Goal: Task Accomplishment & Management: Manage account settings

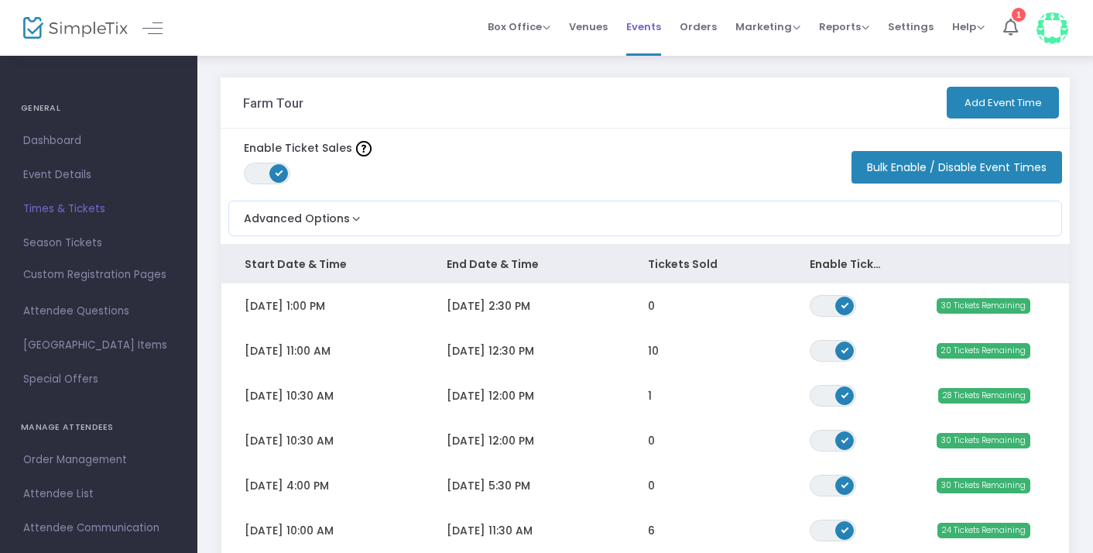
click at [633, 35] on span "Events" at bounding box center [643, 26] width 35 height 39
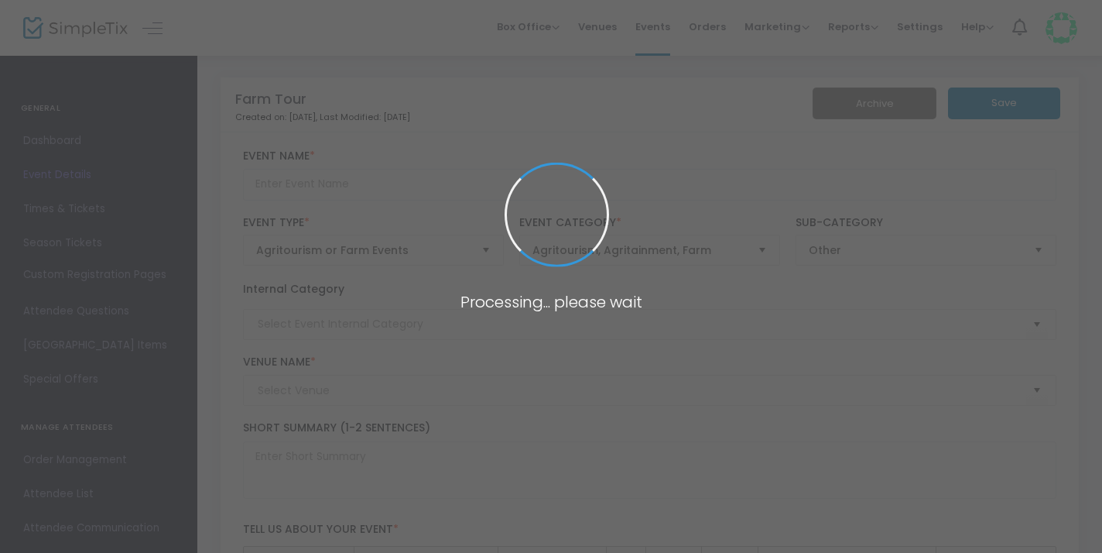
type input "Farm Tour"
type textarea "Farm Tour at [GEOGRAPHIC_DATA]"
checkbox input "true"
type input "Buy Tickets"
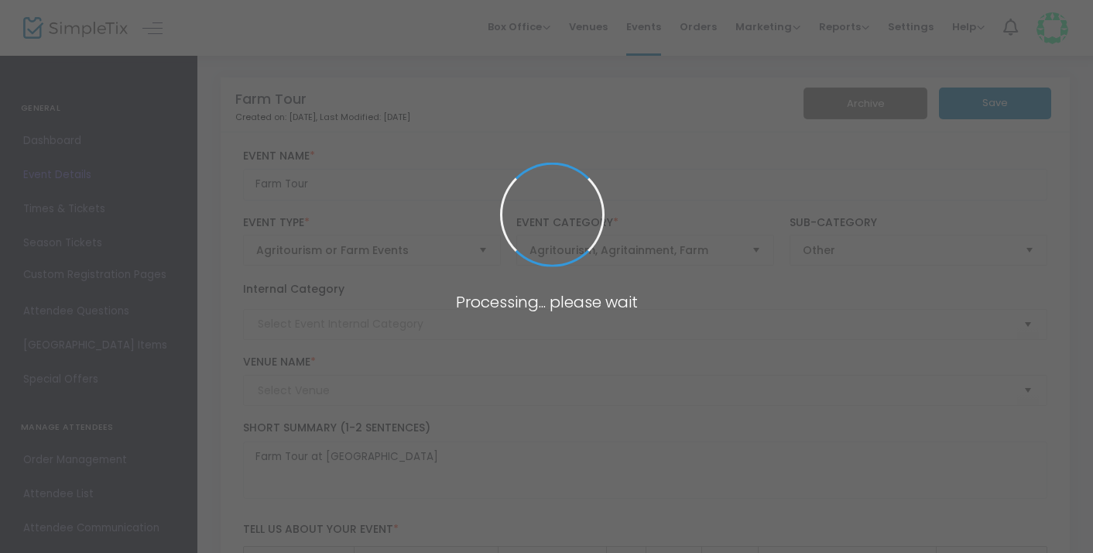
type input "Ellaberry Llama Farm"
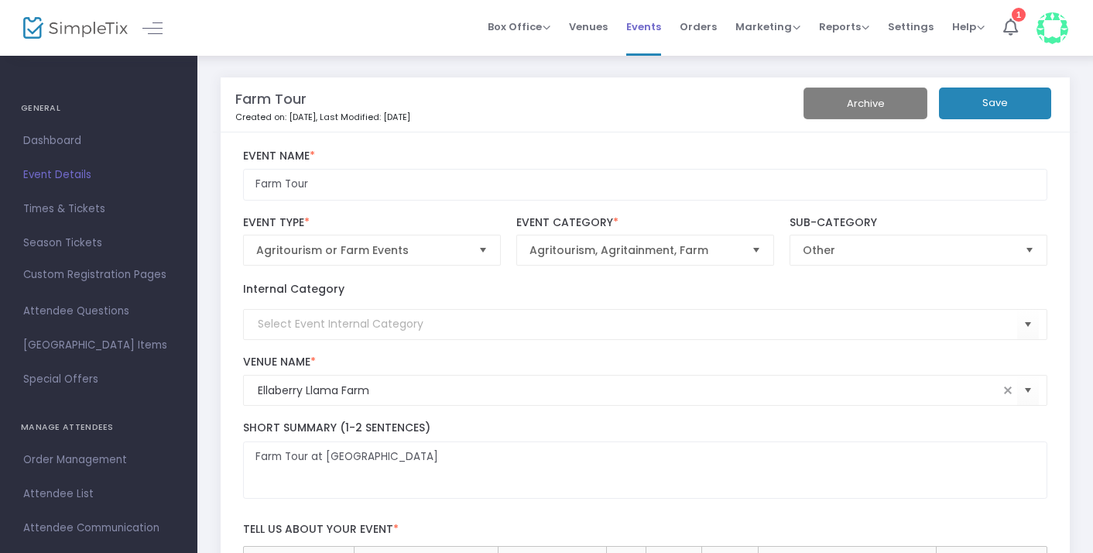
click at [643, 23] on span "Events" at bounding box center [643, 26] width 35 height 39
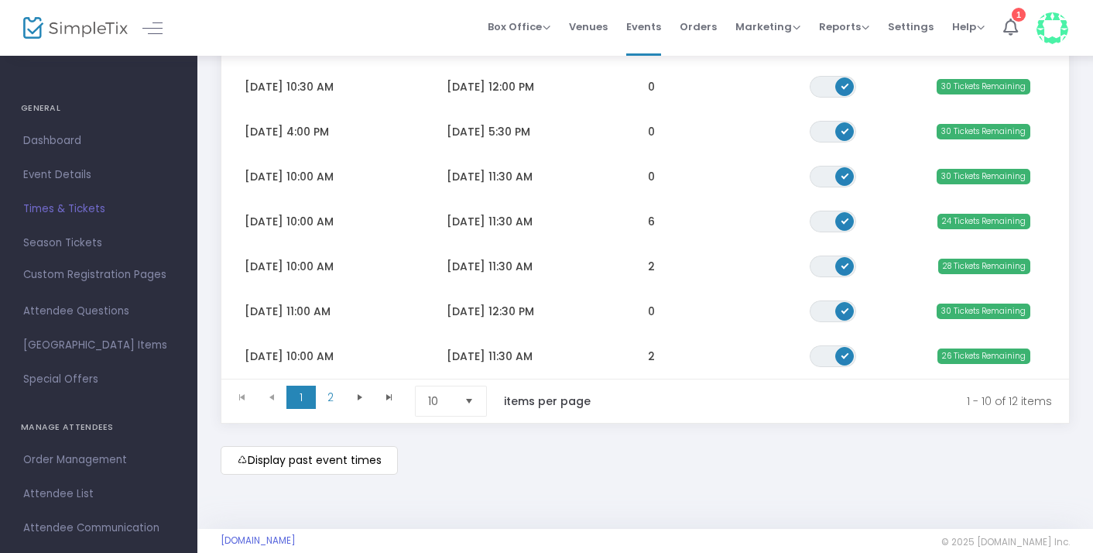
scroll to position [381, 0]
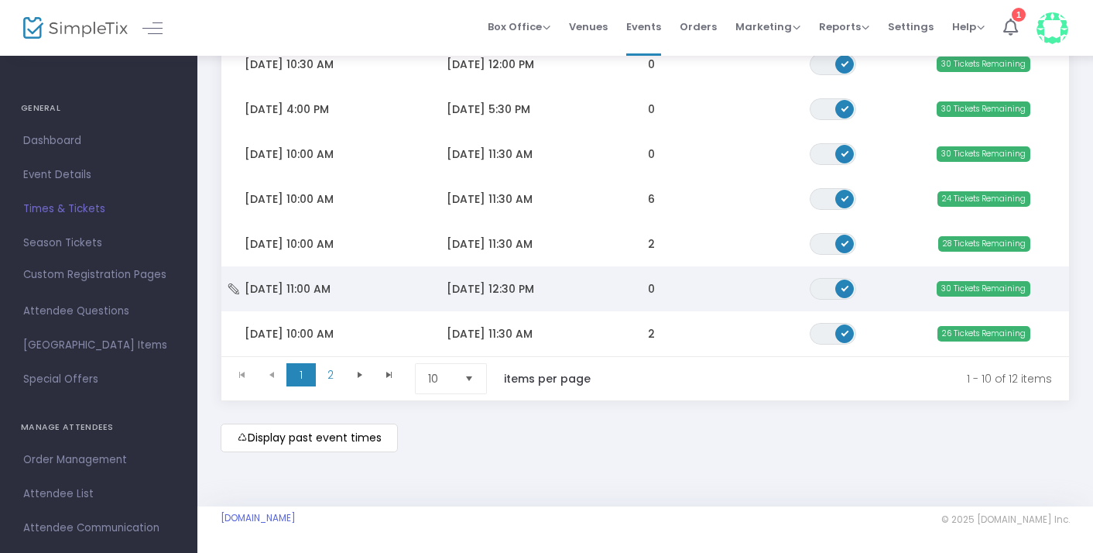
click at [327, 283] on span "[DATE] 11:00 AM" at bounding box center [288, 288] width 86 height 15
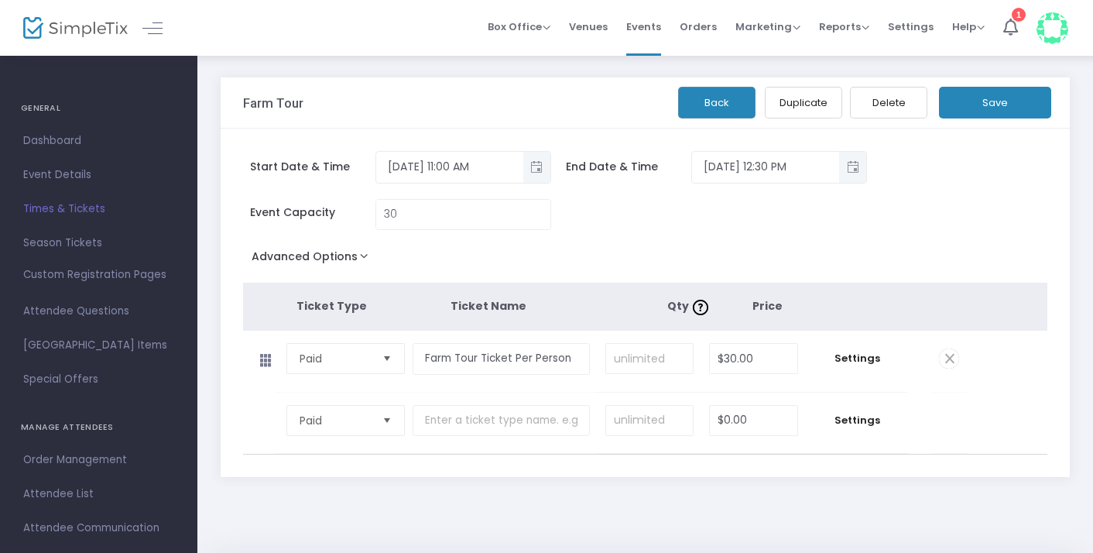
click at [817, 111] on button "Duplicate" at bounding box center [803, 103] width 77 height 32
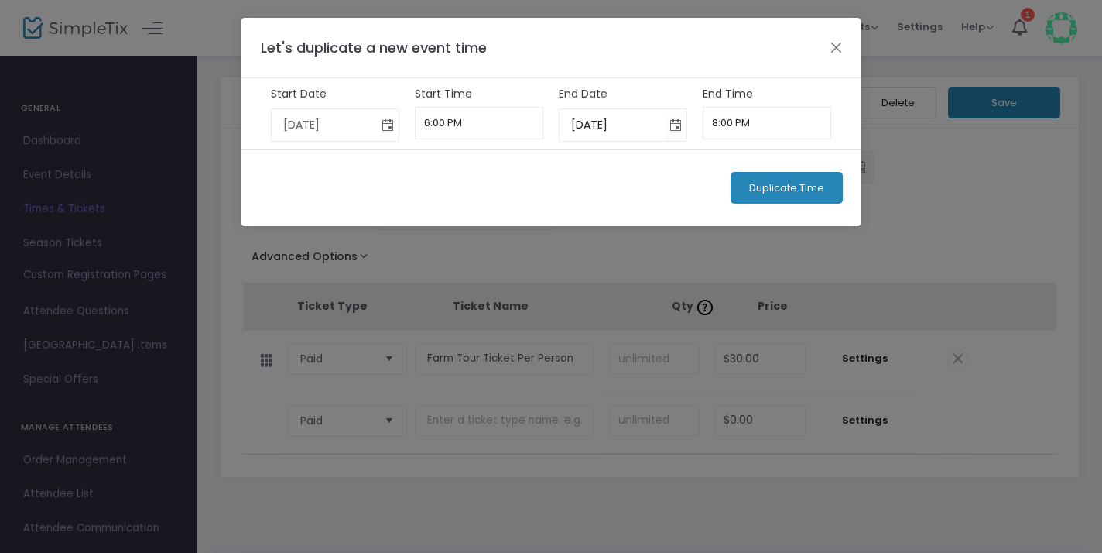
click at [390, 124] on span "Toggle calendar" at bounding box center [388, 125] width 26 height 26
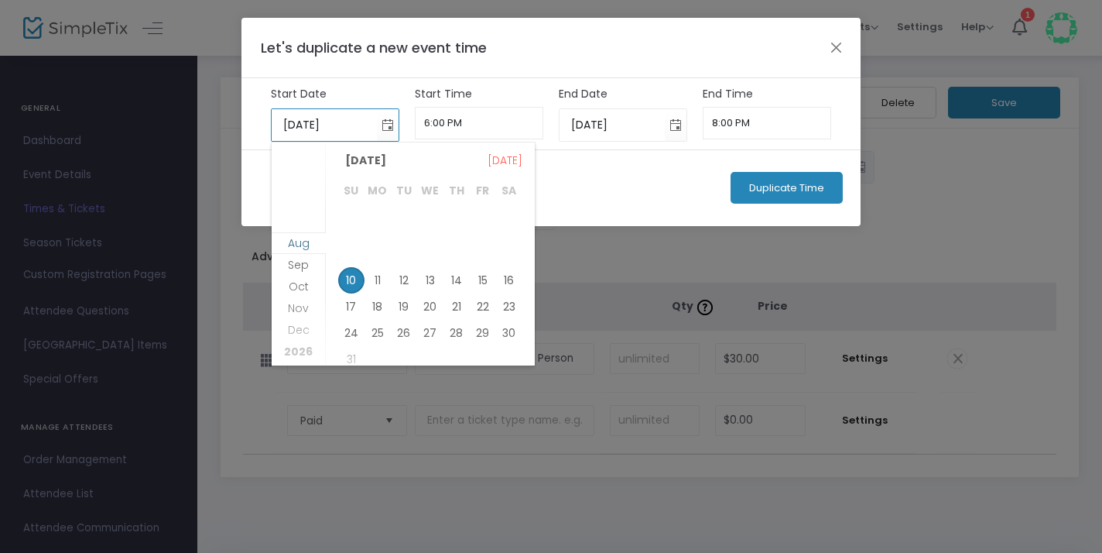
click at [293, 243] on span "Aug" at bounding box center [299, 242] width 22 height 15
click at [478, 335] on span "29" at bounding box center [483, 333] width 26 height 26
type input "8/29/2025"
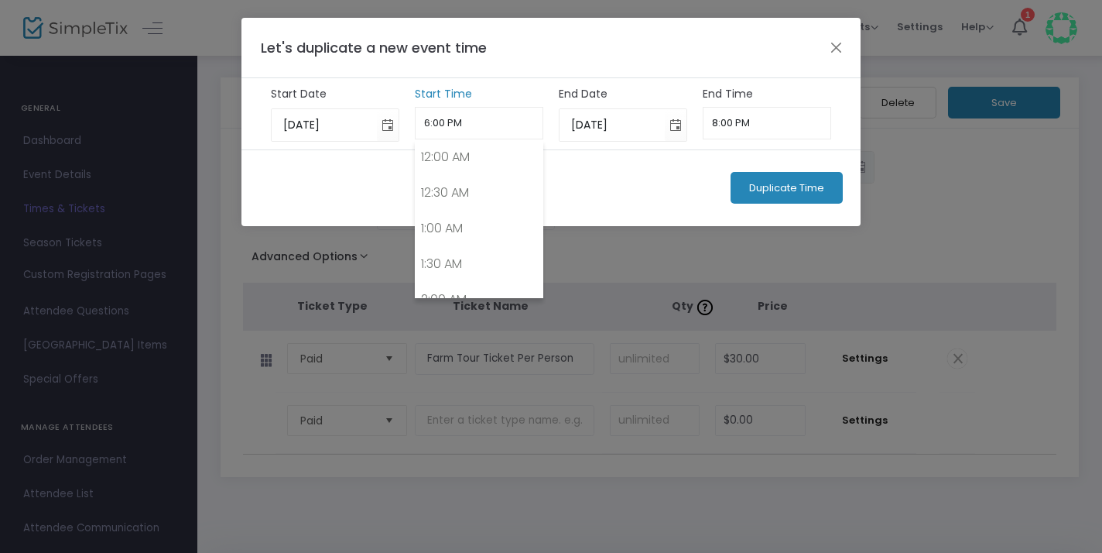
click at [494, 125] on input "6:00 PM" at bounding box center [479, 123] width 129 height 33
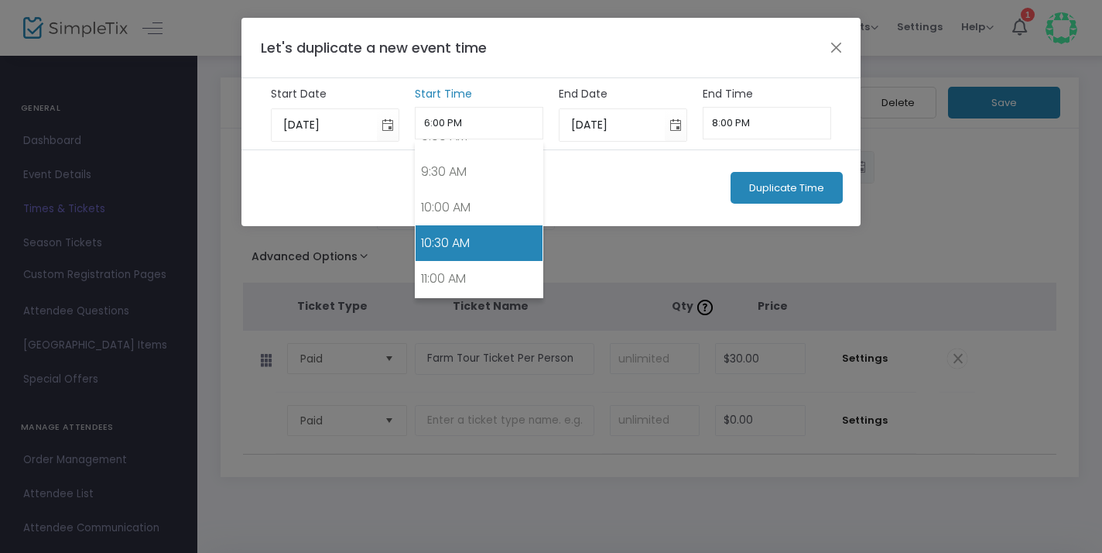
scroll to position [682, 0]
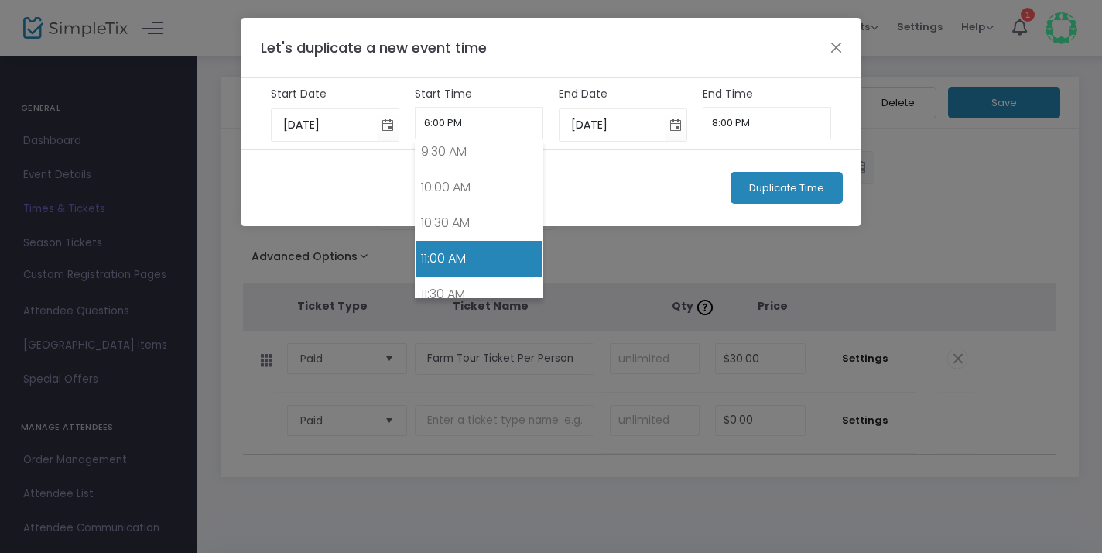
click at [491, 253] on link "11:00 AM" at bounding box center [480, 259] width 128 height 36
type input "11:00 AM"
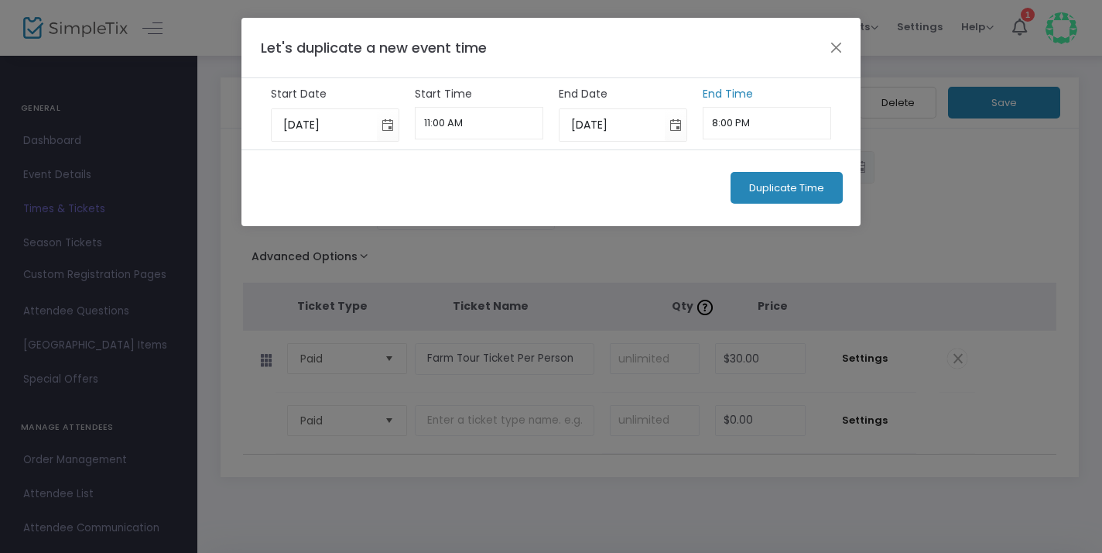
click at [777, 130] on input "8:00 PM" at bounding box center [767, 123] width 129 height 33
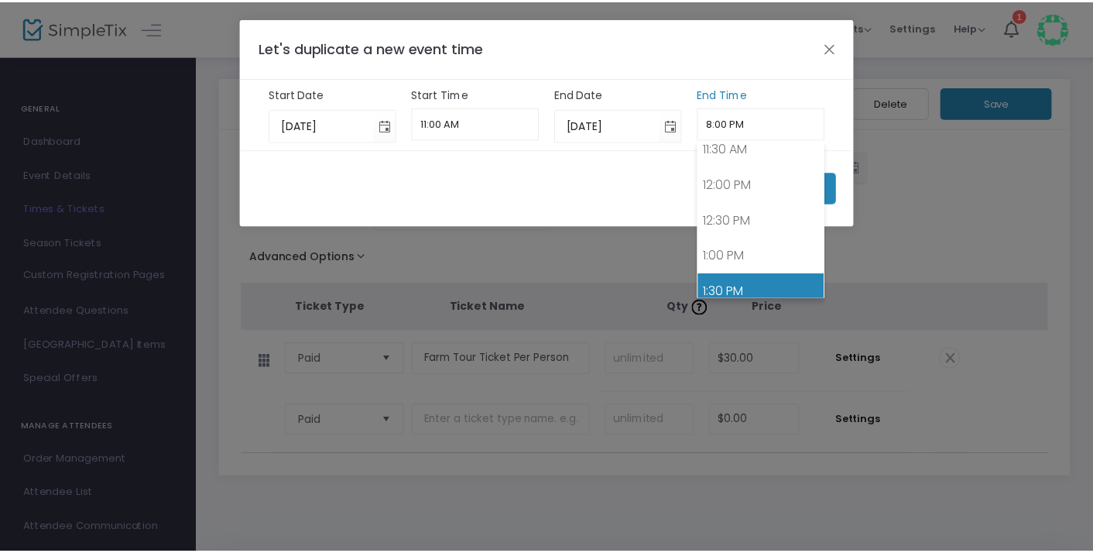
scroll to position [825, 0]
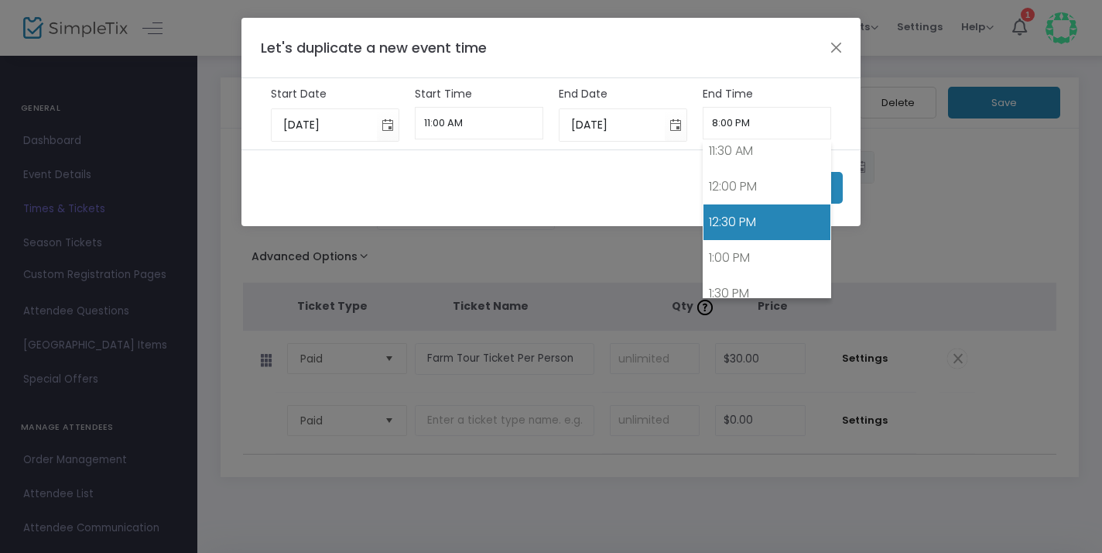
click at [774, 215] on link "12:30 PM" at bounding box center [768, 222] width 128 height 36
type input "12:30 PM"
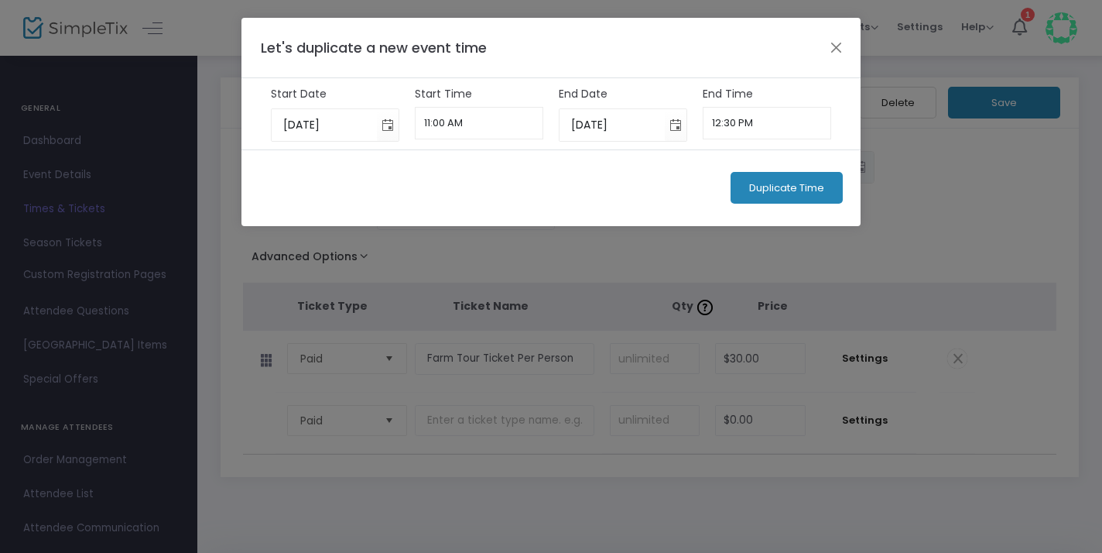
click at [784, 193] on span "Duplicate Time" at bounding box center [786, 188] width 75 height 12
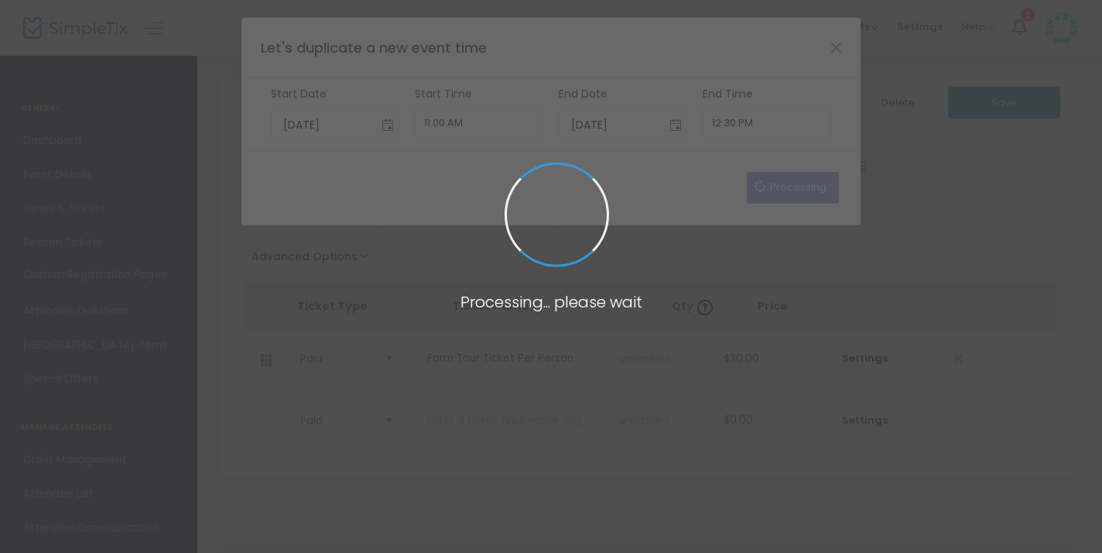
type input "8/10/2025"
type input "6:00 PM"
type input "8/10/2025"
type input "8:00 PM"
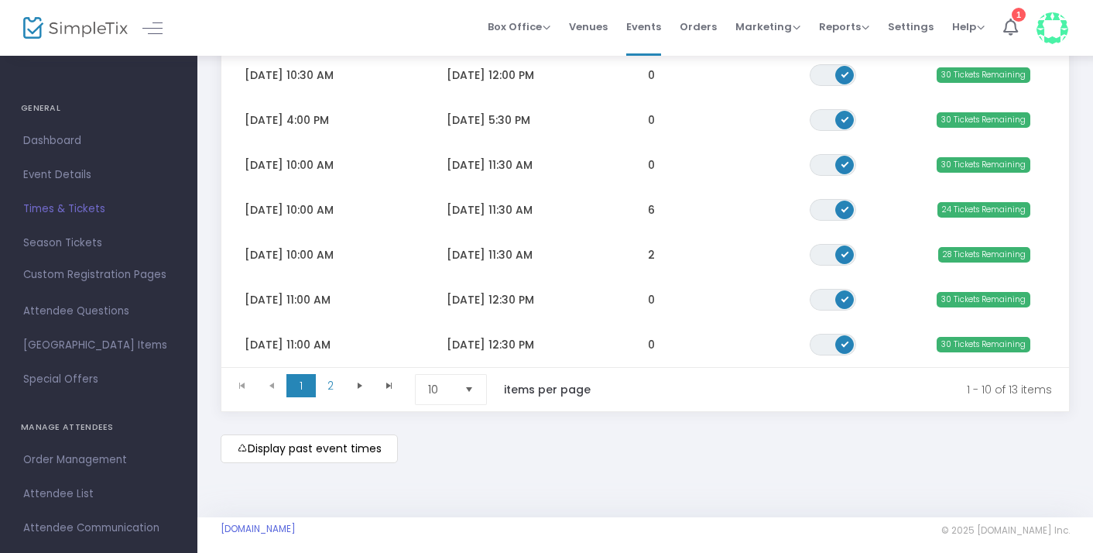
scroll to position [368, 0]
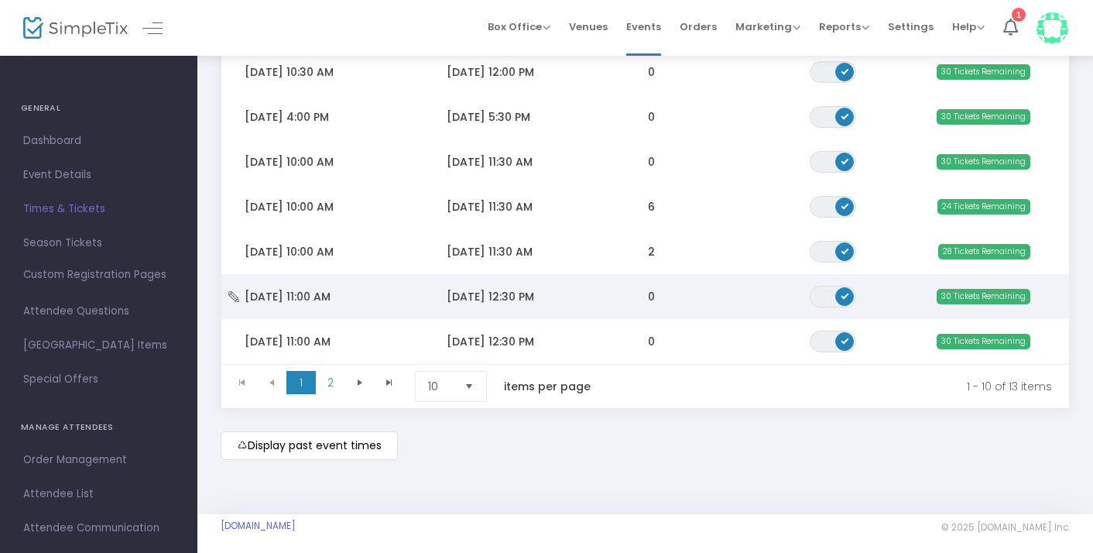
click at [389, 296] on td "Fri 8/29/2025 11:00 AM" at bounding box center [322, 296] width 202 height 45
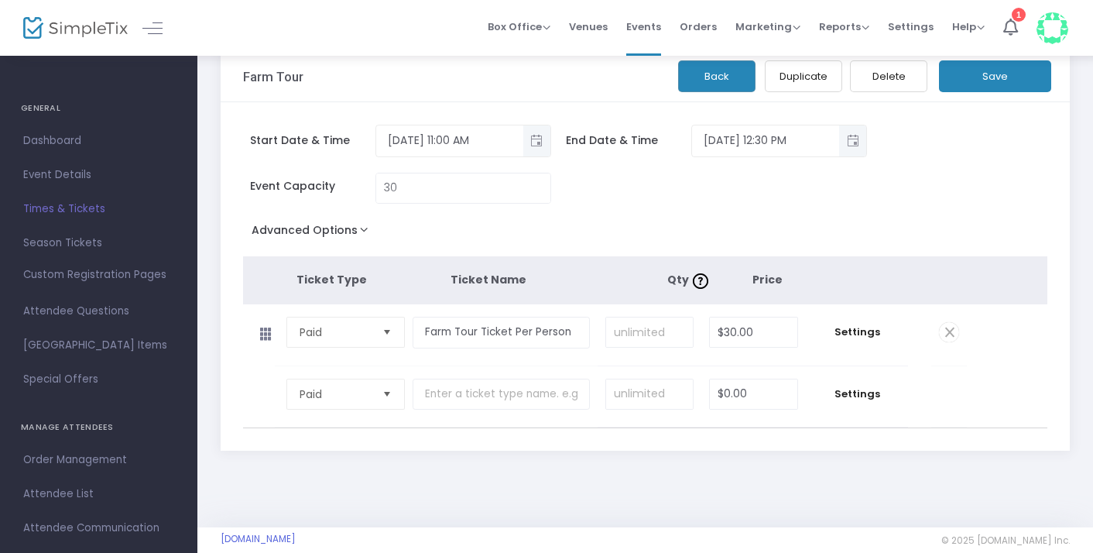
scroll to position [25, 0]
click at [774, 79] on button "Duplicate" at bounding box center [803, 78] width 77 height 32
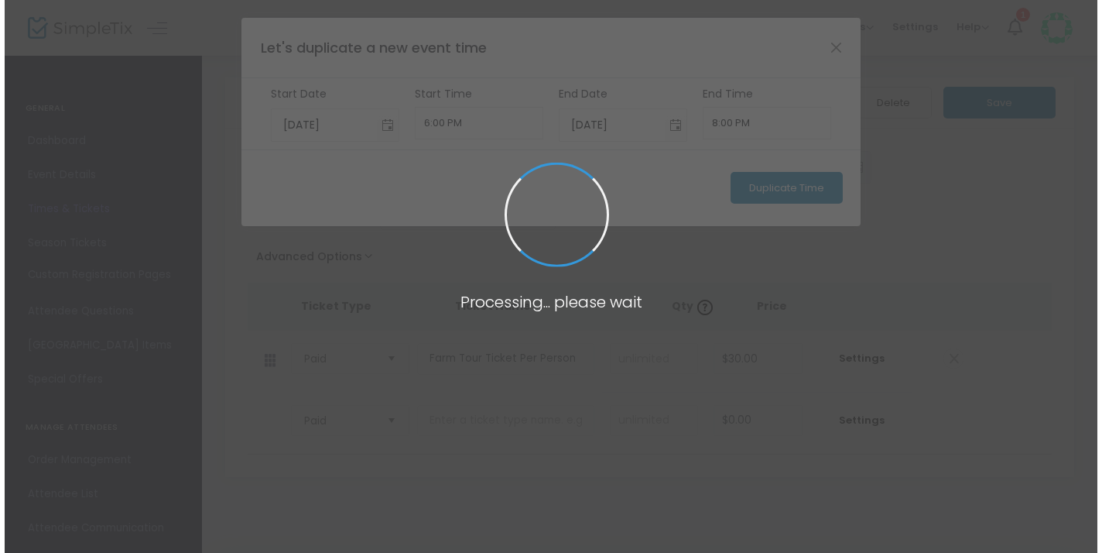
scroll to position [0, 0]
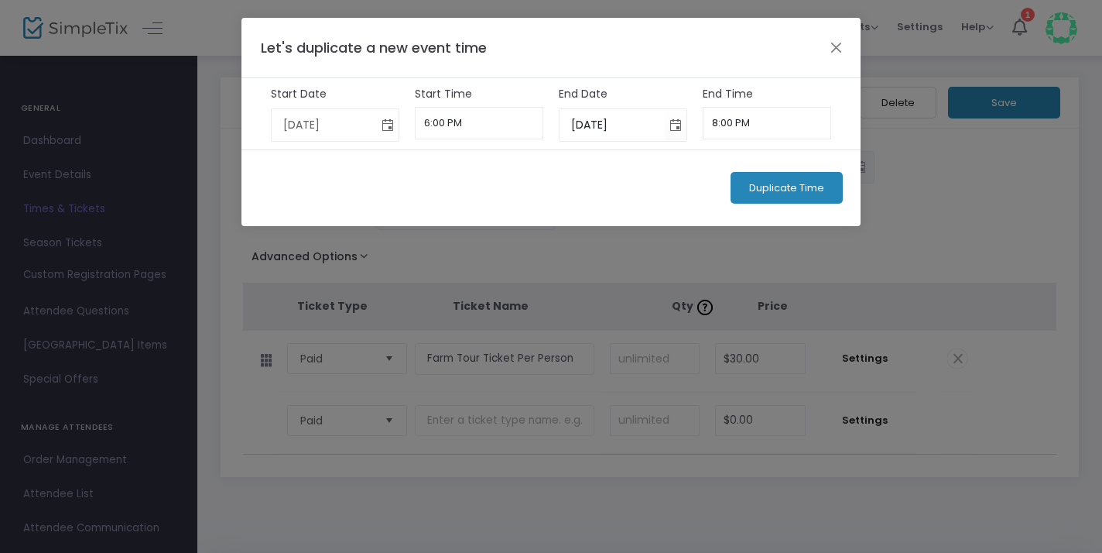
click at [386, 122] on span "Toggle calendar" at bounding box center [388, 125] width 26 height 26
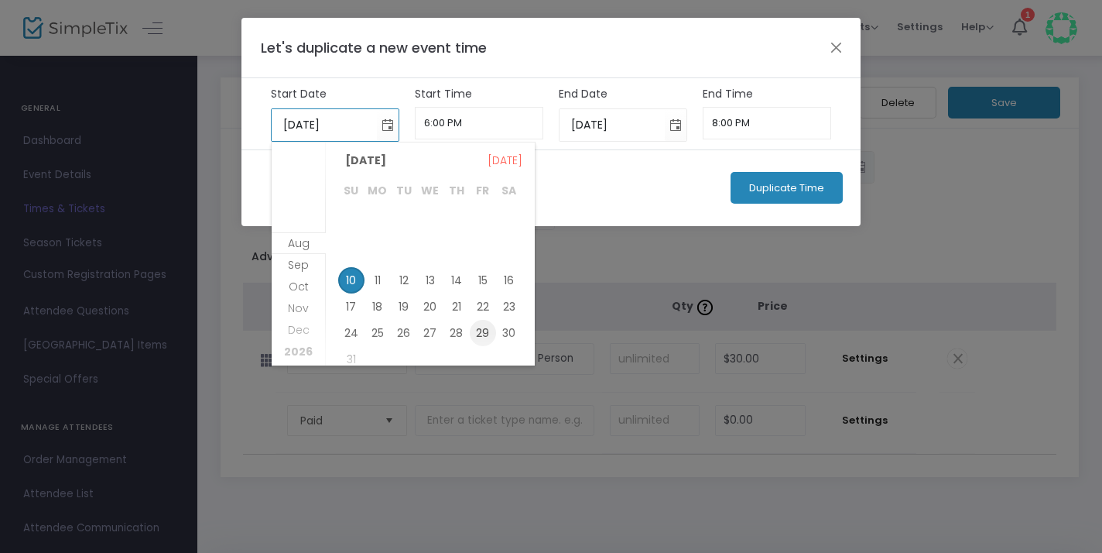
click at [486, 327] on span "29" at bounding box center [483, 333] width 26 height 26
type input "8/29/2025"
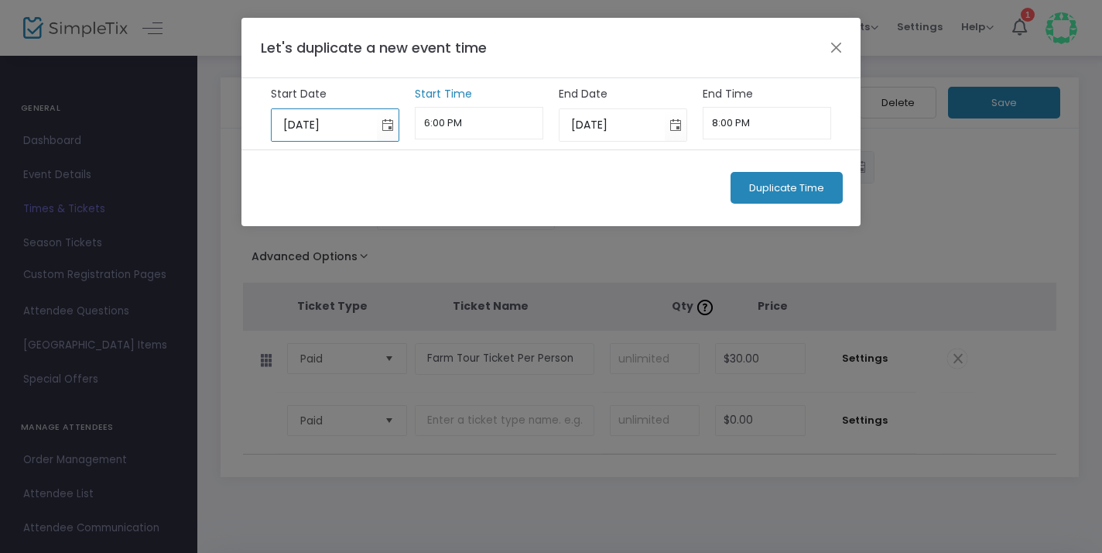
click at [516, 117] on input "6:00 PM" at bounding box center [479, 123] width 129 height 33
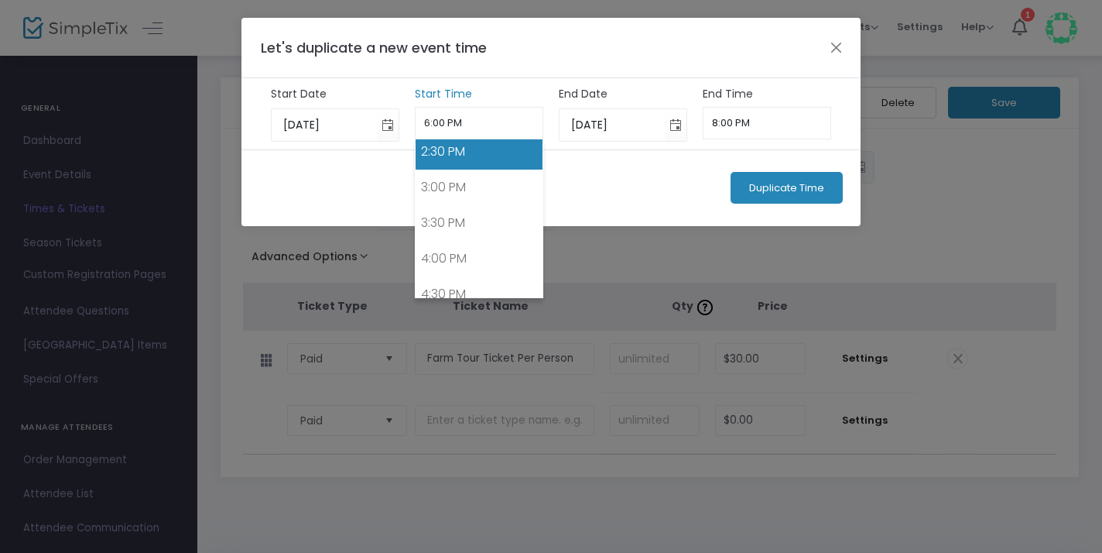
scroll to position [954, 0]
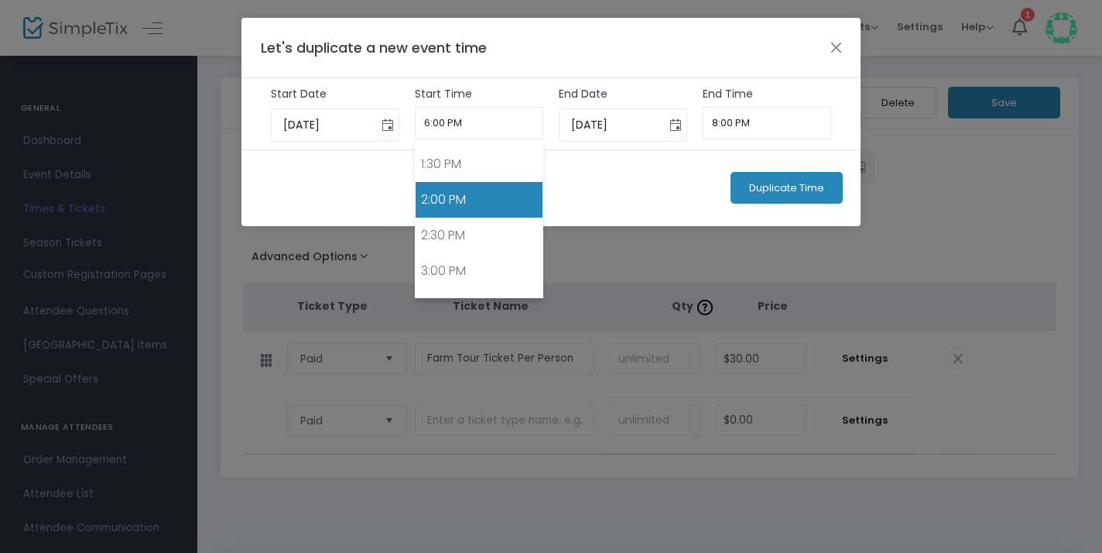
click at [479, 187] on link "2:00 PM" at bounding box center [480, 200] width 128 height 36
type input "2:00 PM"
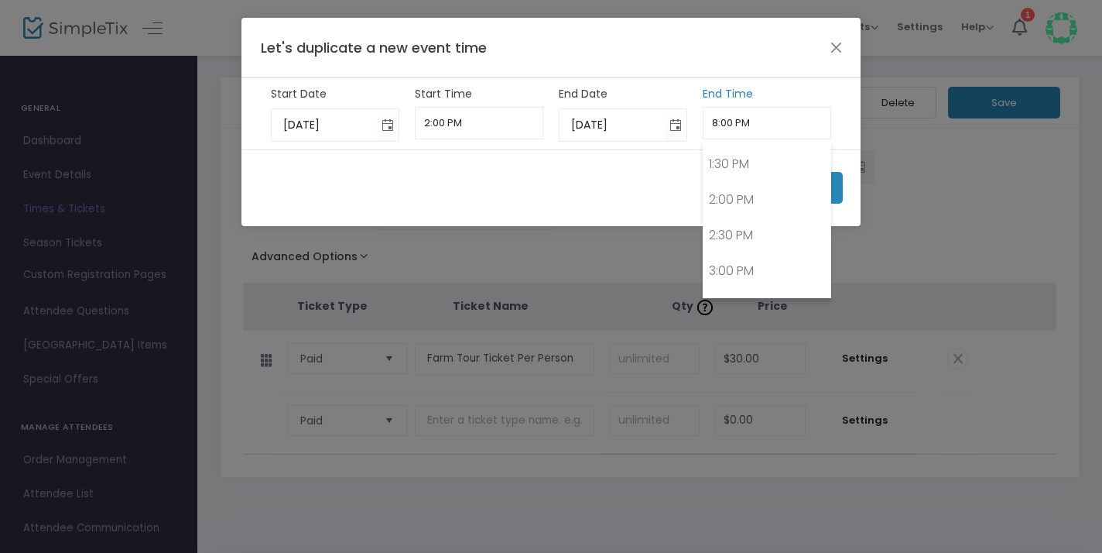
click at [760, 118] on input "8:00 PM" at bounding box center [767, 123] width 129 height 33
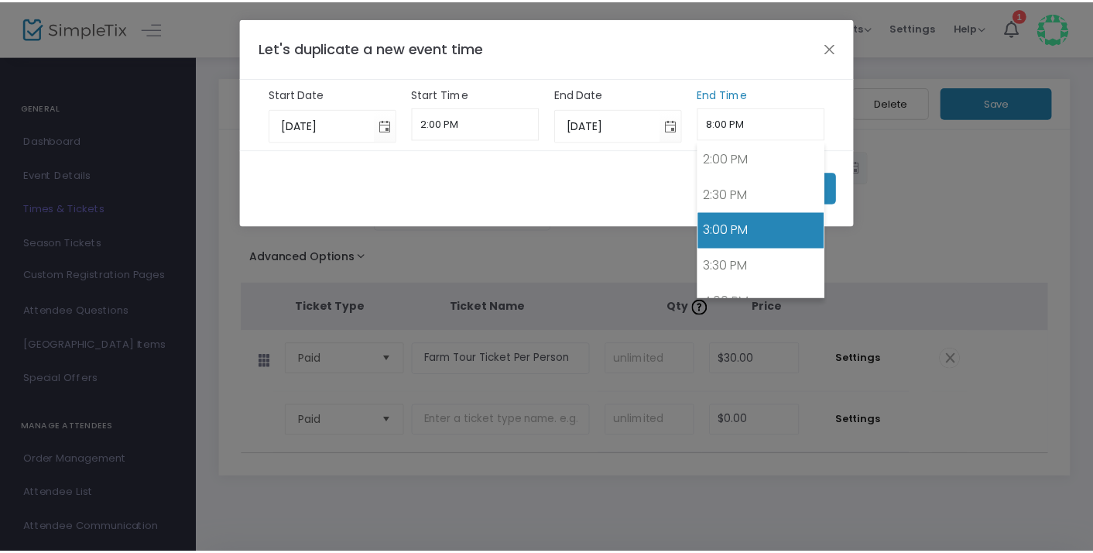
scroll to position [995, 0]
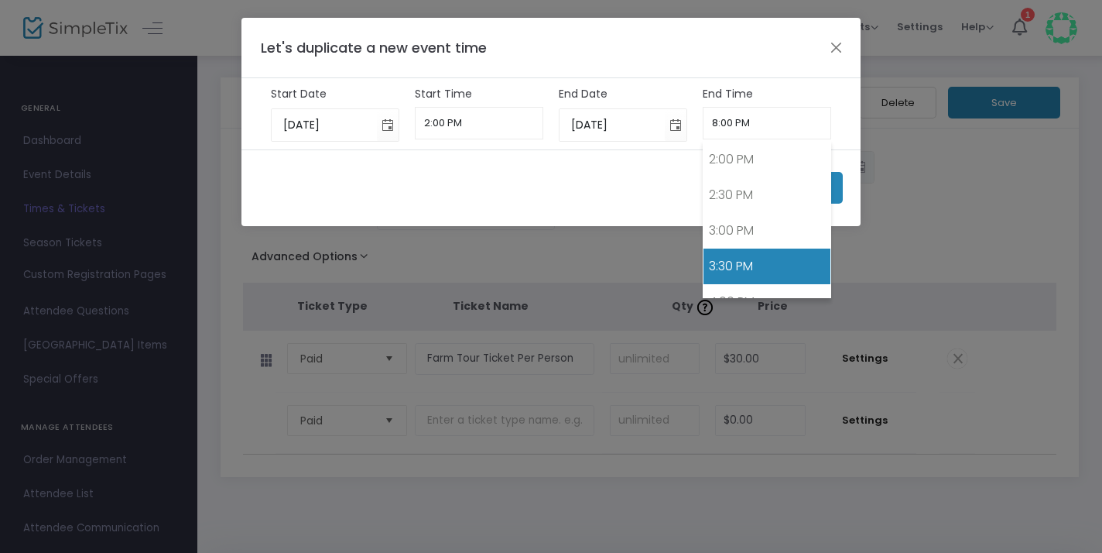
click at [748, 262] on link "3:30 PM" at bounding box center [768, 266] width 128 height 36
type input "3:30 PM"
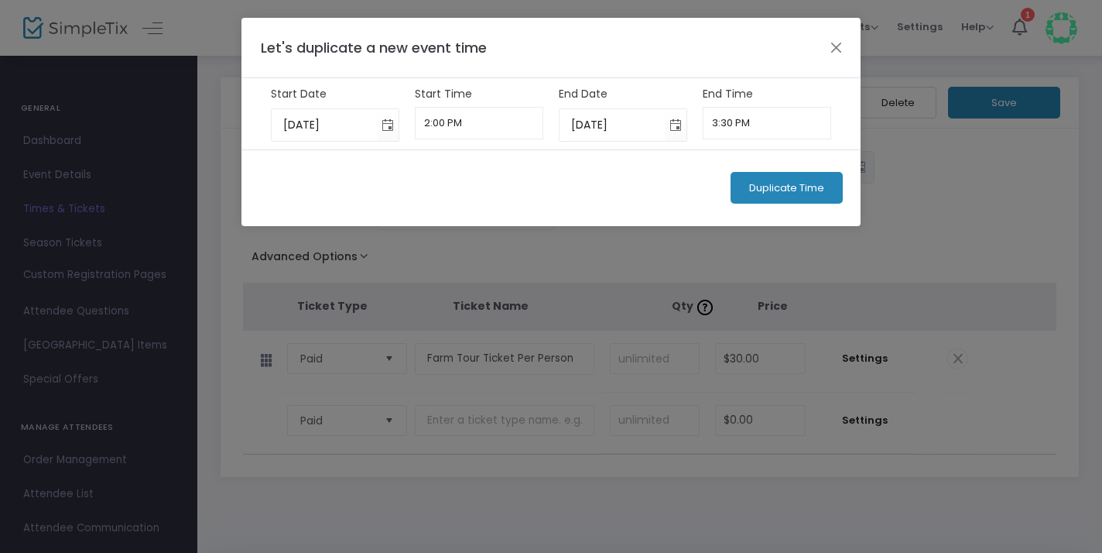
click at [767, 185] on span "Duplicate Time" at bounding box center [786, 188] width 75 height 12
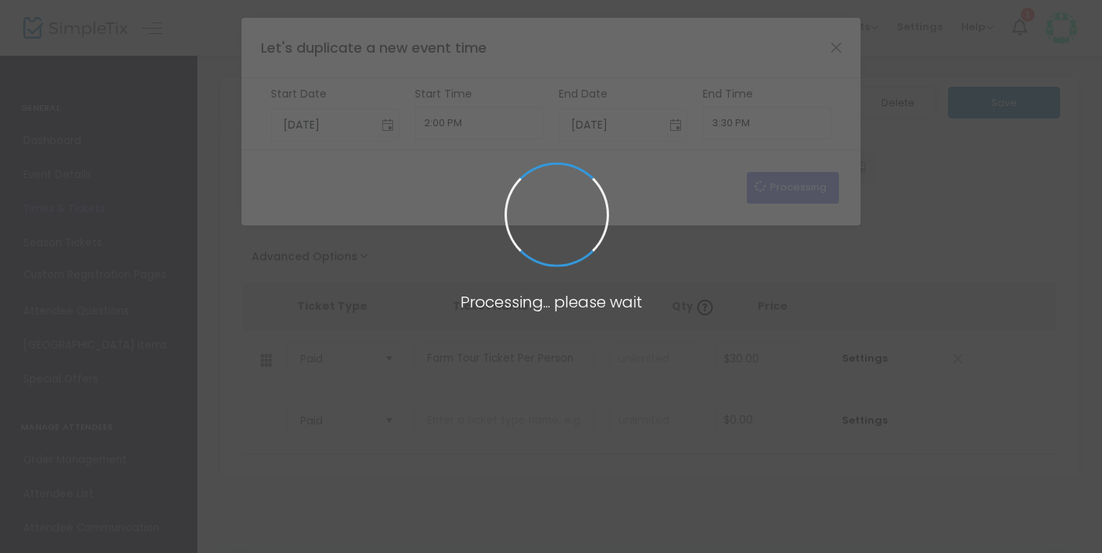
type input "8/10/2025"
type input "6:00 PM"
type input "8/10/2025"
type input "8:00 PM"
